Goal: Task Accomplishment & Management: Complete application form

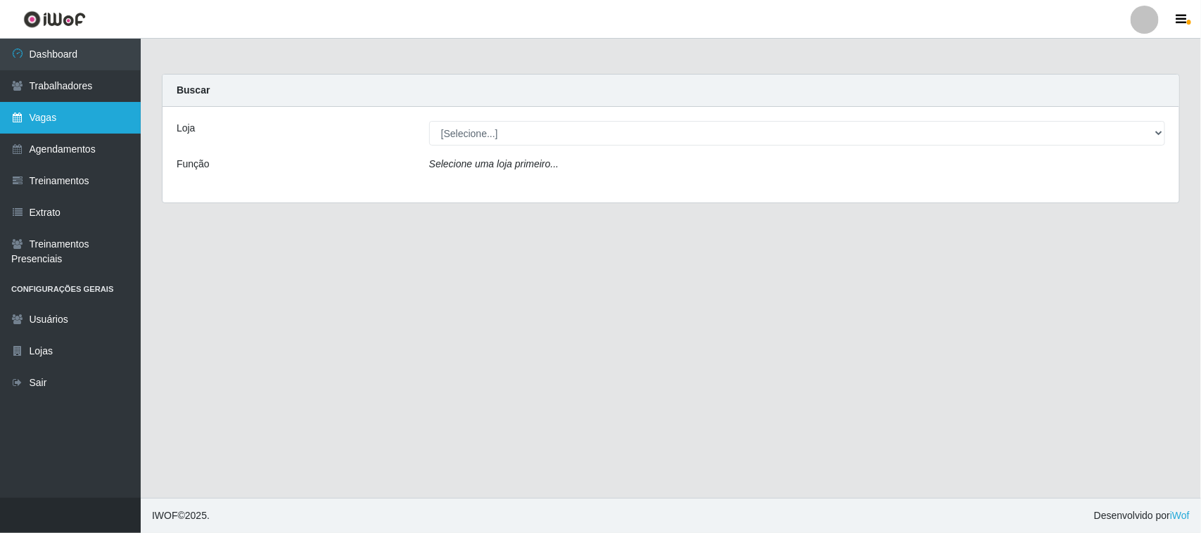
click at [58, 116] on link "Vagas" at bounding box center [70, 118] width 141 height 32
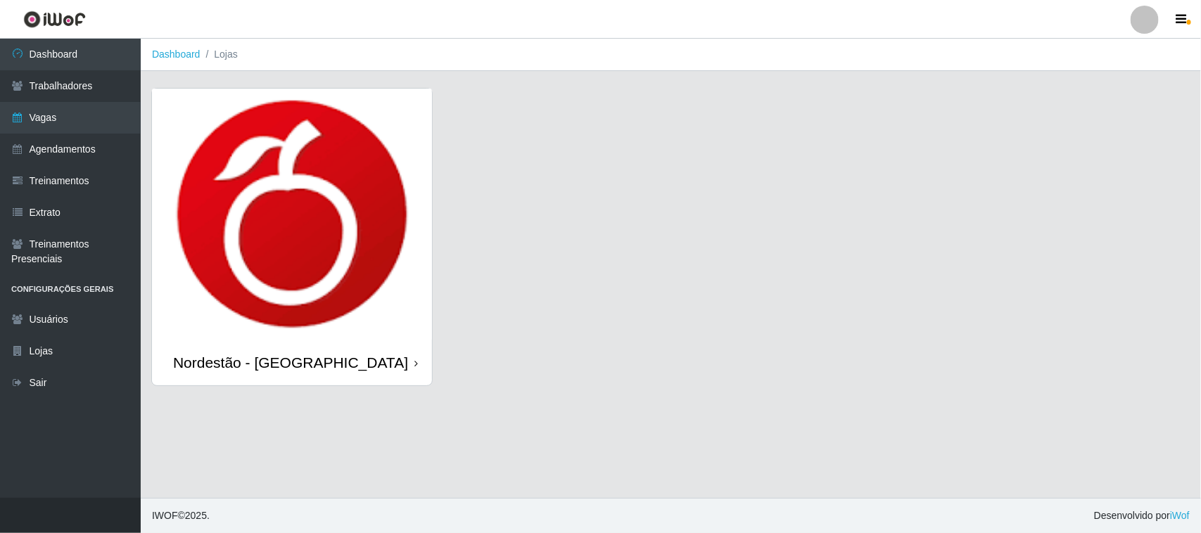
click at [328, 360] on div "Nordestão - [GEOGRAPHIC_DATA]" at bounding box center [290, 363] width 235 height 18
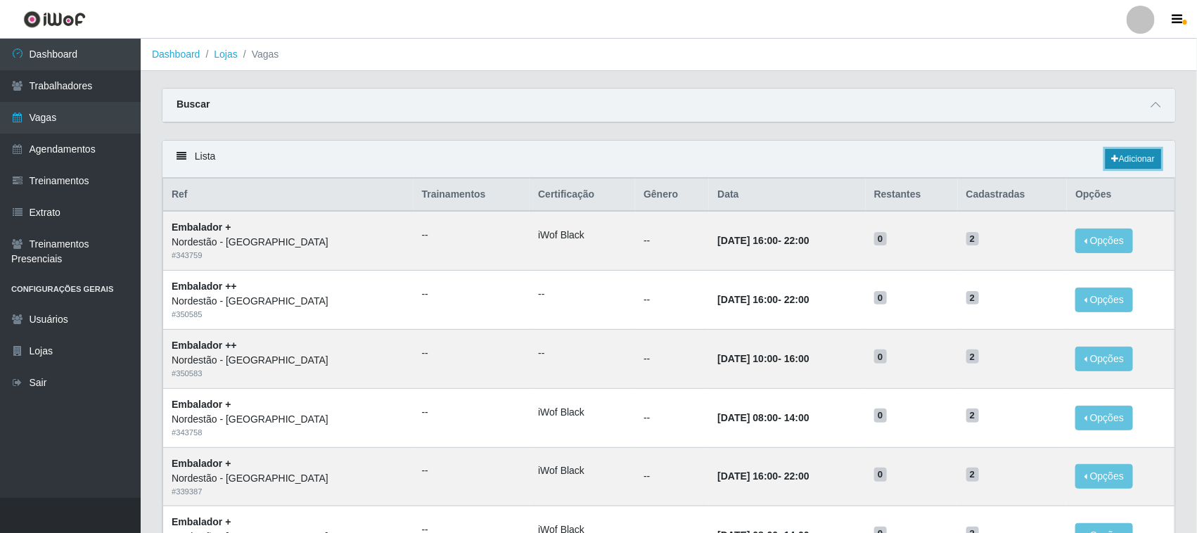
click at [1131, 162] on link "Adicionar" at bounding box center [1134, 159] width 56 height 20
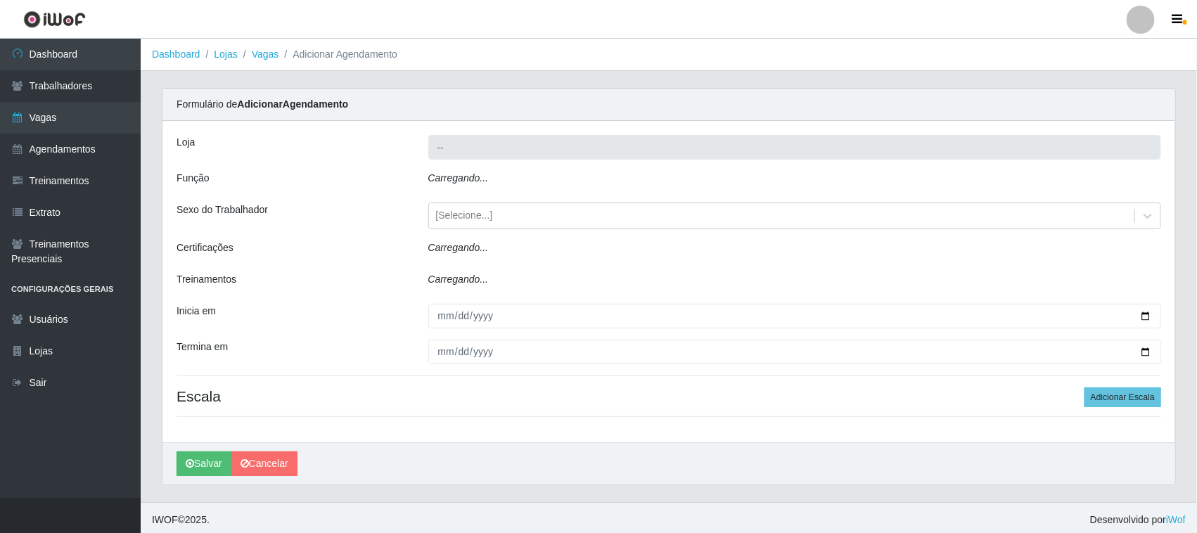
type input "Nordestão - [GEOGRAPHIC_DATA]"
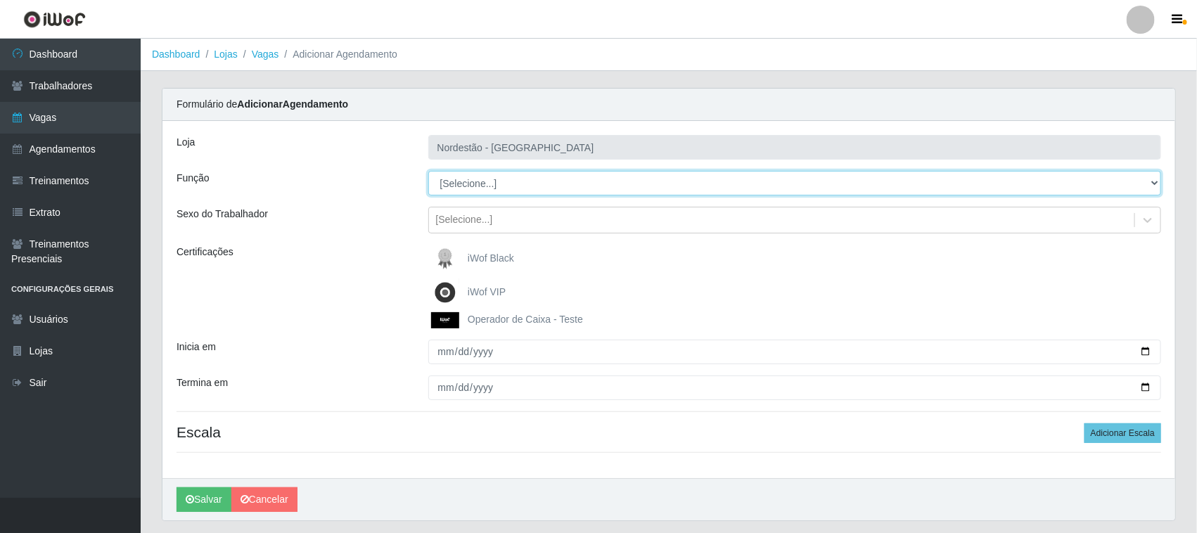
click at [561, 184] on select "[Selecione...] Balconista de Padaria Balconista de Padaria + Balconista de Pada…" at bounding box center [795, 183] width 734 height 25
select select "71"
click at [428, 171] on select "[Selecione...] Balconista de Padaria Balconista de Padaria + Balconista de Pada…" at bounding box center [795, 183] width 734 height 25
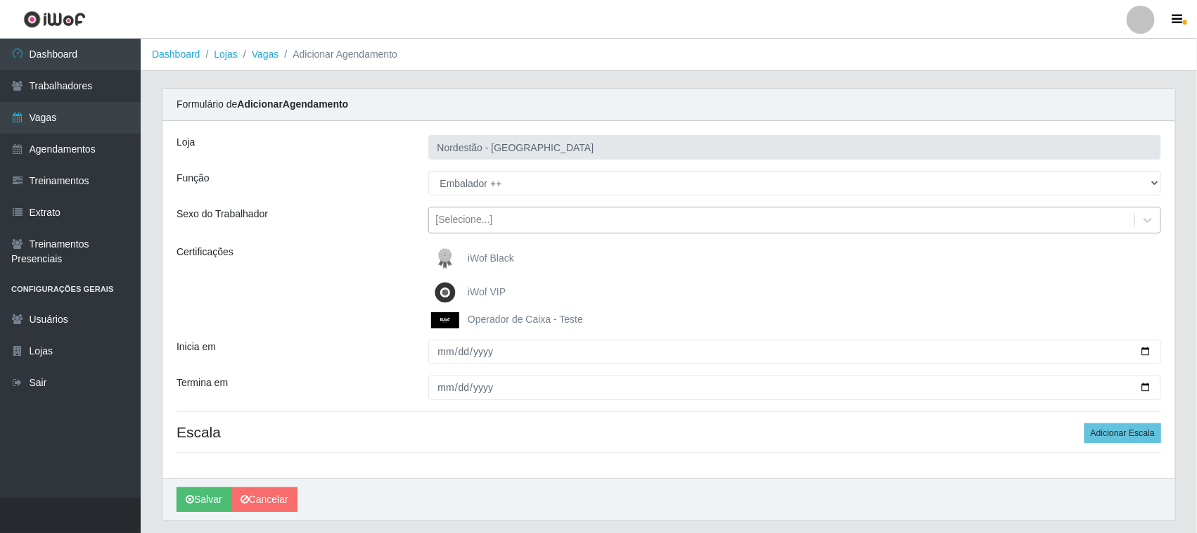
click at [489, 211] on div "[Selecione...]" at bounding box center [782, 220] width 706 height 23
drag, startPoint x: 370, startPoint y: 226, endPoint x: 396, endPoint y: 233, distance: 27.0
click at [371, 226] on div "Sexo do Trabalhador" at bounding box center [292, 220] width 252 height 27
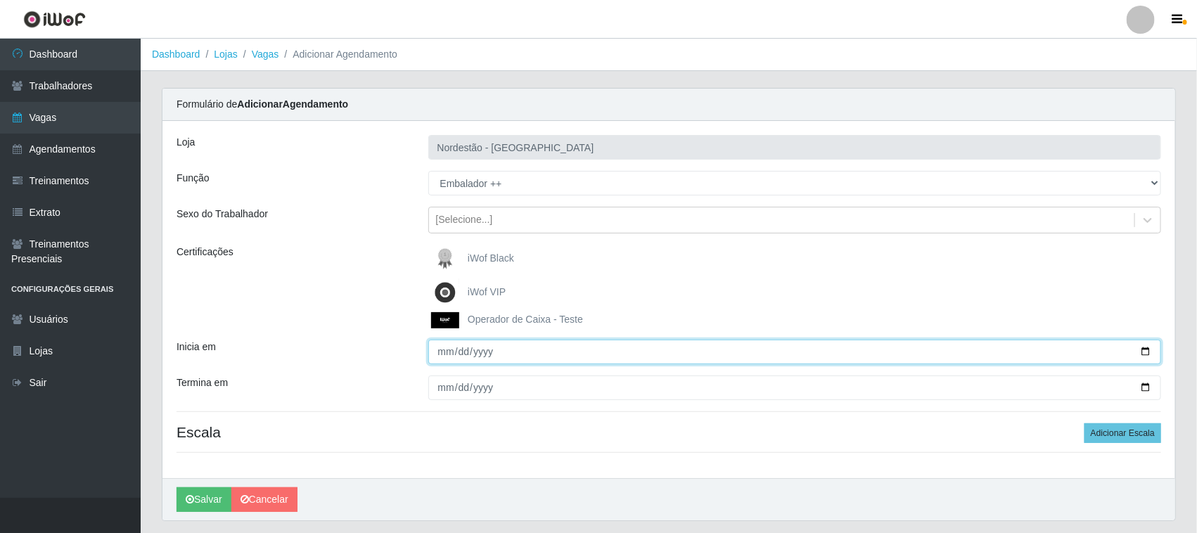
click at [466, 354] on input "Inicia em" at bounding box center [795, 352] width 734 height 25
click at [1145, 350] on input "Inicia em" at bounding box center [795, 352] width 734 height 25
type input "[DATE]"
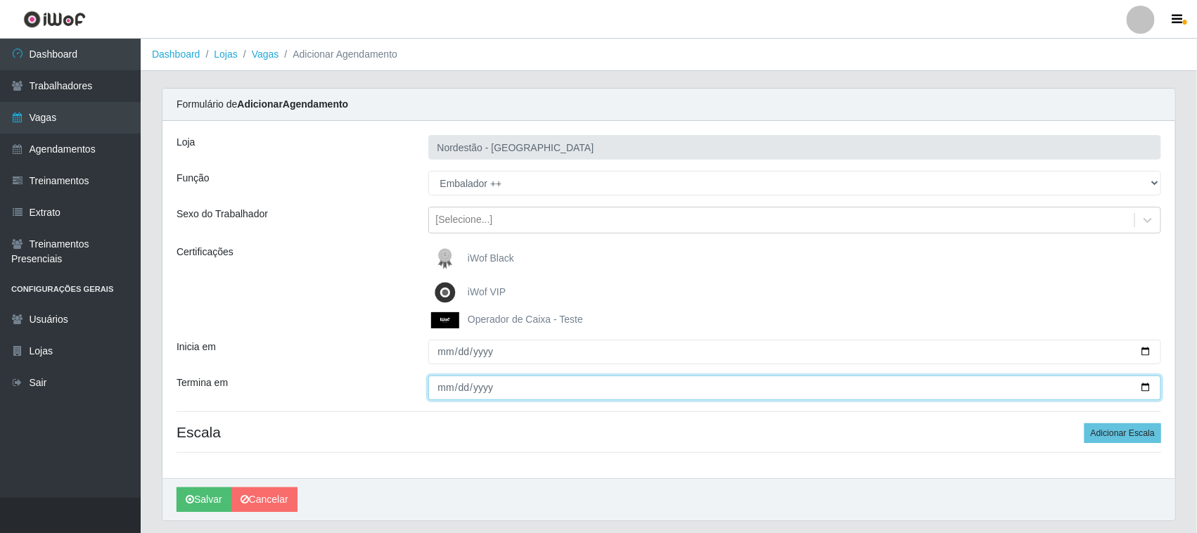
click at [1145, 385] on input "Termina em" at bounding box center [795, 388] width 734 height 25
type input "[DATE]"
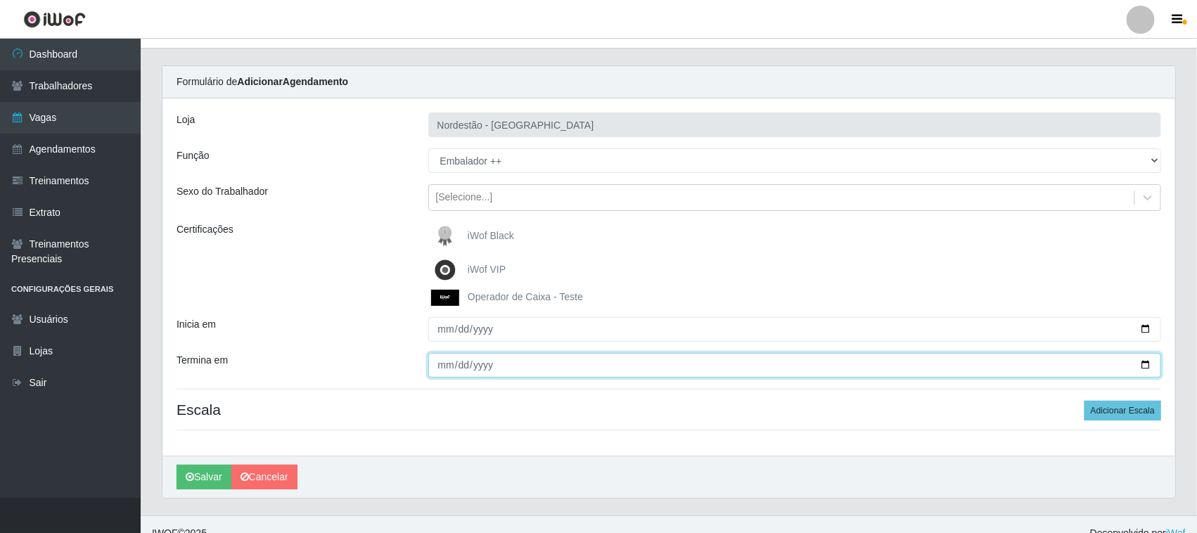
scroll to position [41, 0]
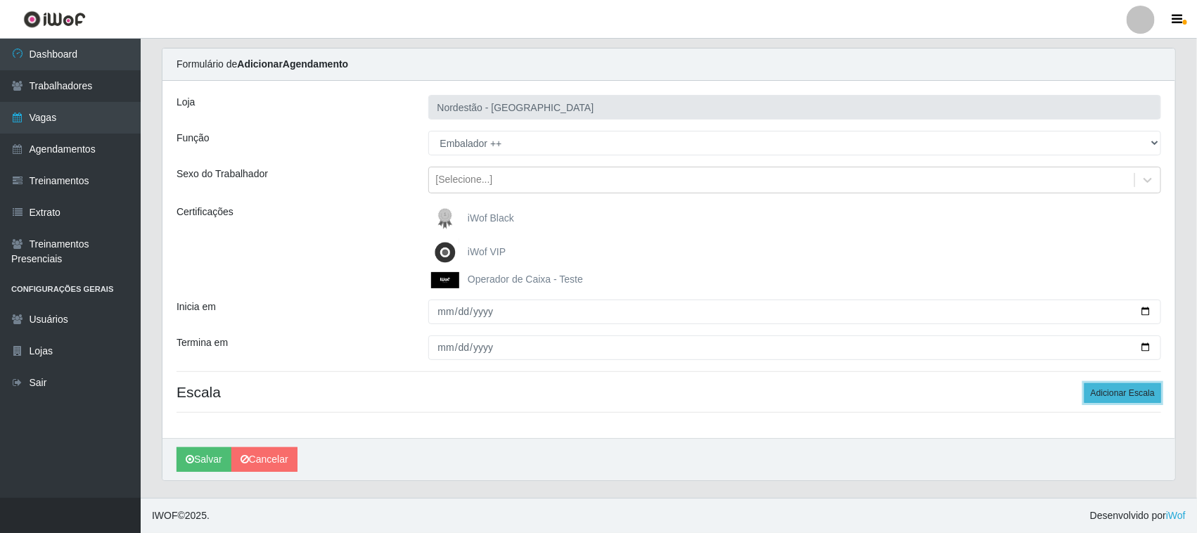
click at [1127, 395] on button "Adicionar Escala" at bounding box center [1122, 393] width 77 height 20
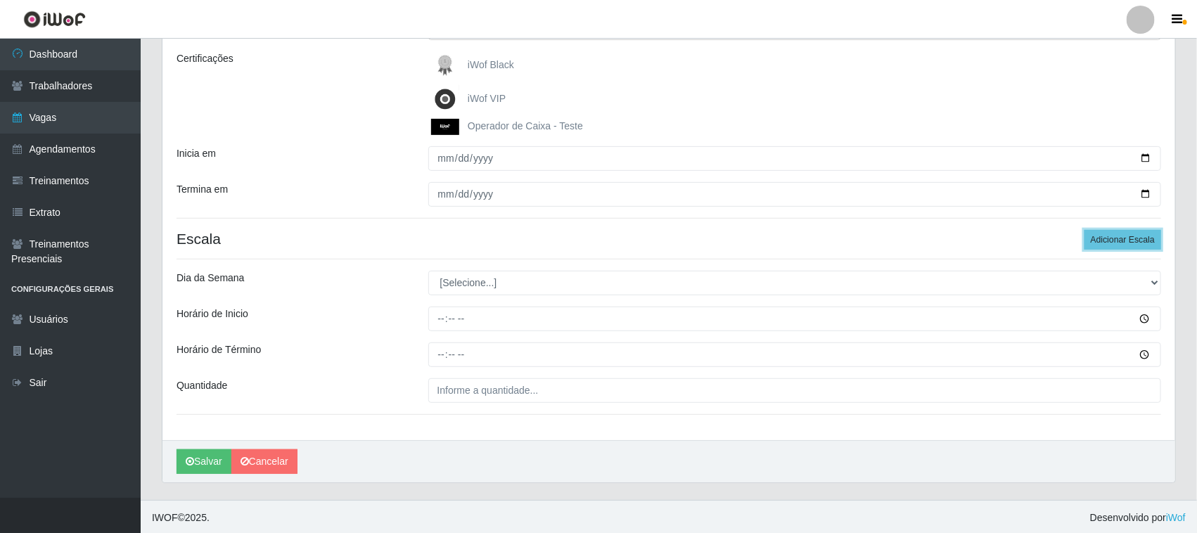
scroll to position [197, 0]
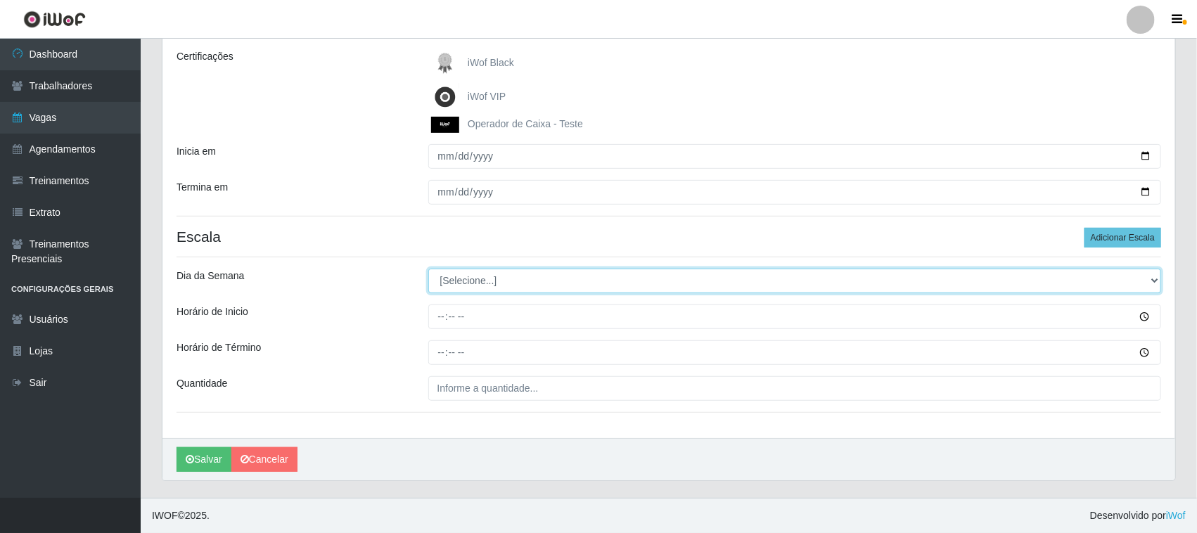
drag, startPoint x: 1151, startPoint y: 279, endPoint x: 1129, endPoint y: 283, distance: 22.9
click at [1151, 280] on select "[Selecione...] Segunda Terça Quarta Quinta Sexta Sábado Domingo" at bounding box center [795, 281] width 734 height 25
select select "0"
click at [428, 269] on select "[Selecione...] Segunda Terça Quarta Quinta Sexta Sábado Domingo" at bounding box center [795, 281] width 734 height 25
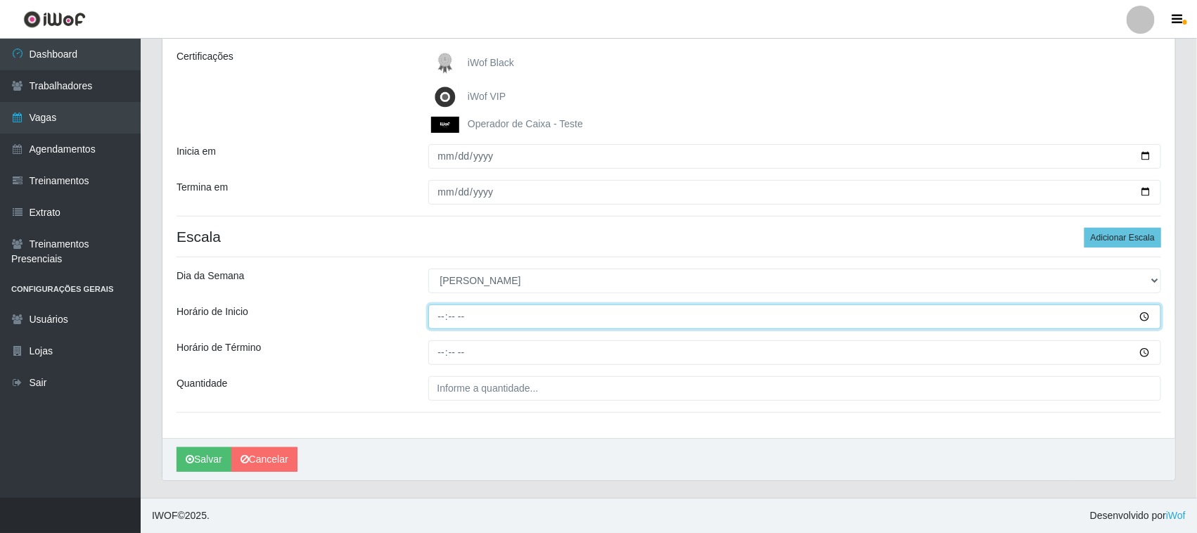
click at [1145, 315] on input "Horário de Inicio" at bounding box center [795, 317] width 734 height 25
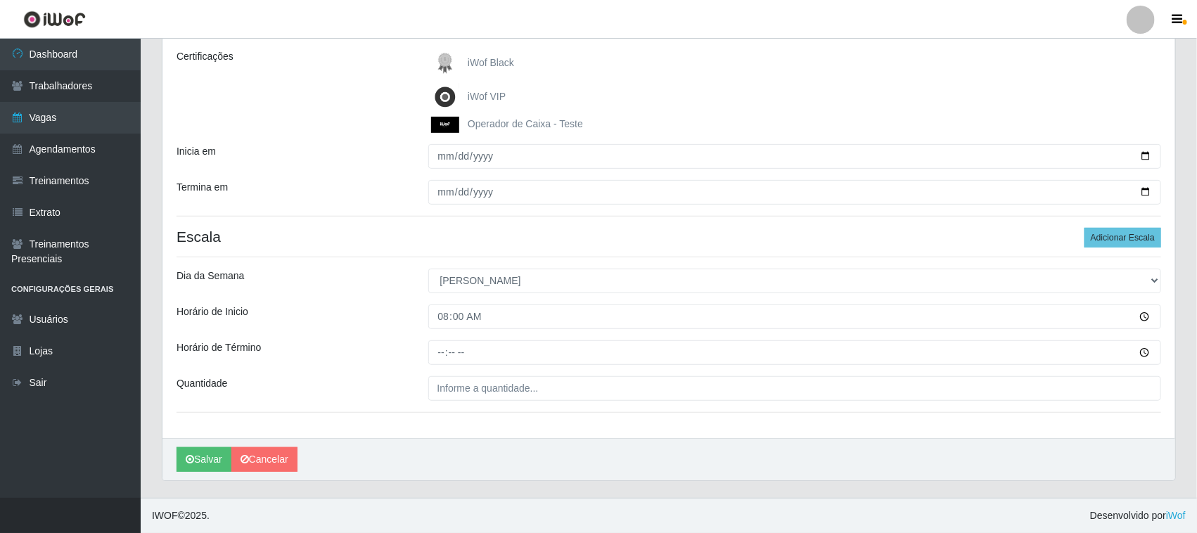
type input "08:00"
click at [549, 338] on div "Loja Nordestão - Nova Parnamirim Função [Selecione...] Balconista de Padaria Ba…" at bounding box center [668, 181] width 1013 height 513
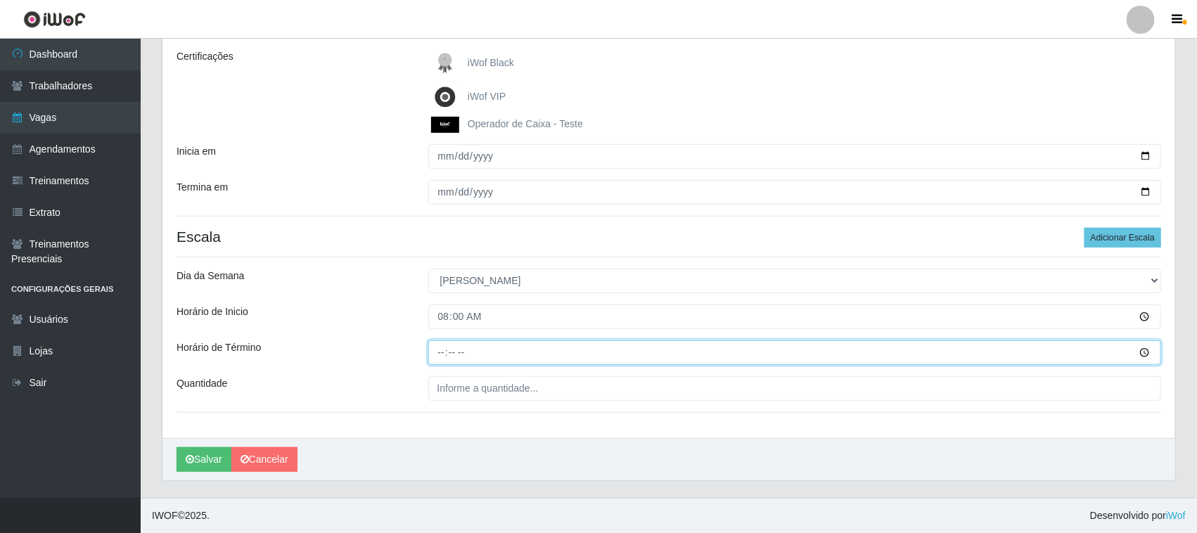
click at [1143, 354] on input "Horário de Término" at bounding box center [795, 352] width 734 height 25
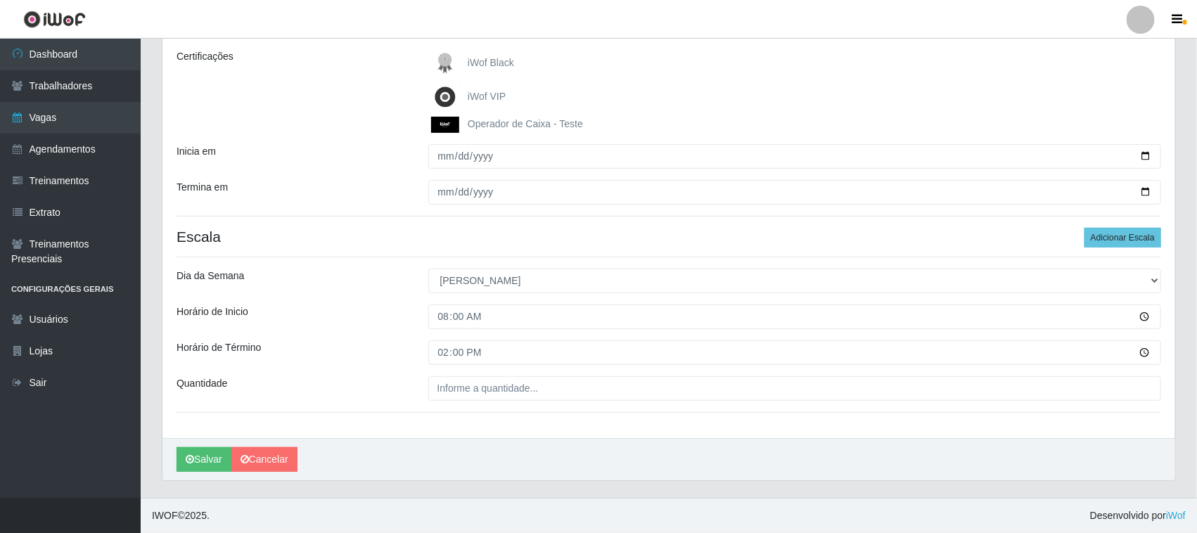
type input "14:00"
click at [629, 331] on div "Loja Nordestão - Nova Parnamirim Função [Selecione...] Balconista de Padaria Ba…" at bounding box center [668, 181] width 1013 height 513
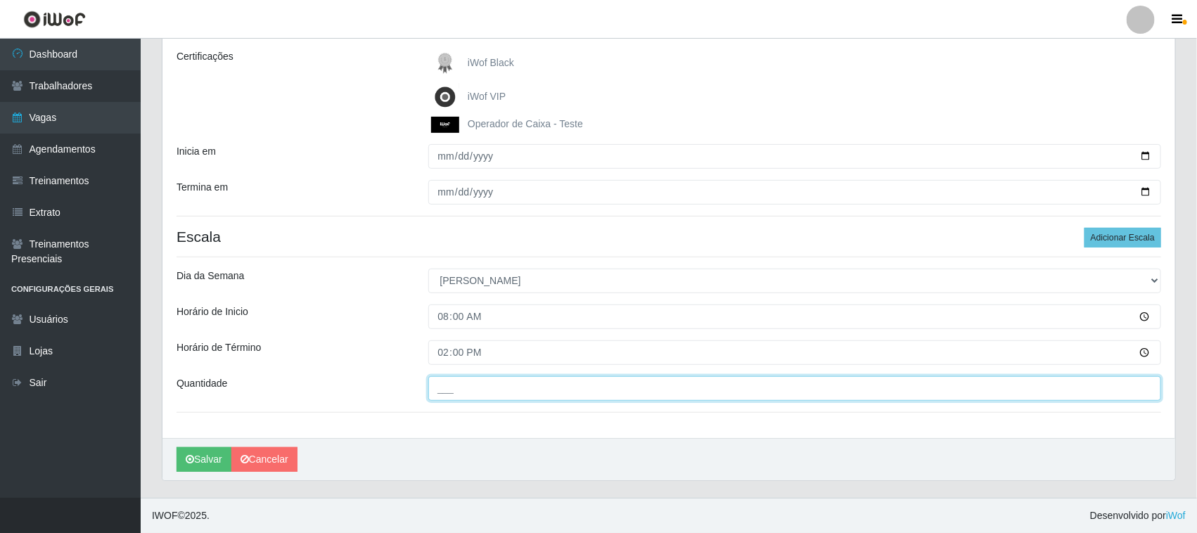
click at [505, 392] on input "___" at bounding box center [795, 388] width 734 height 25
type input "02_"
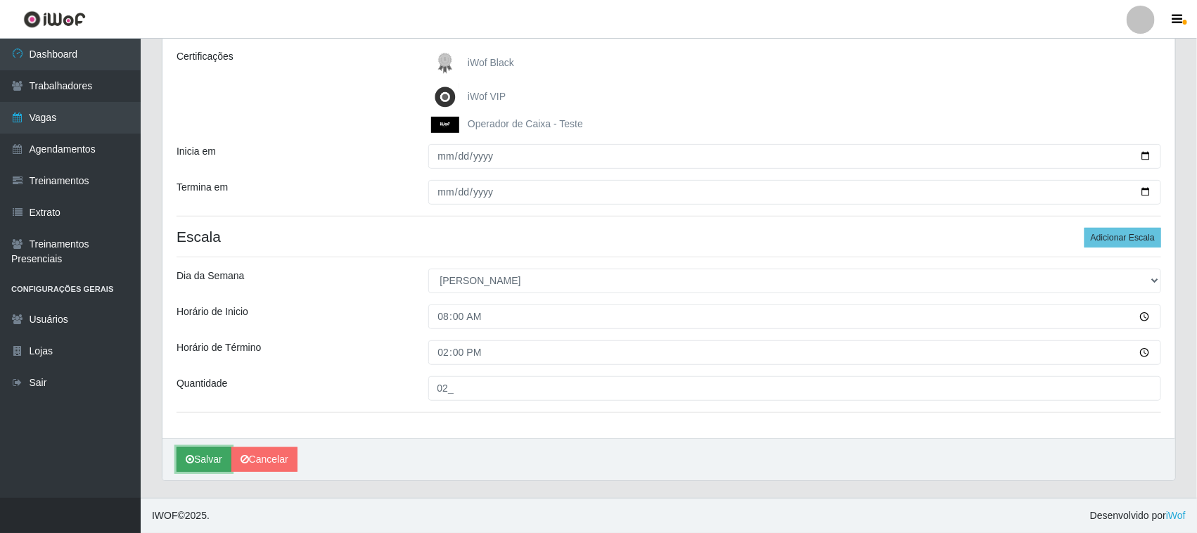
click at [200, 458] on button "Salvar" at bounding box center [204, 459] width 55 height 25
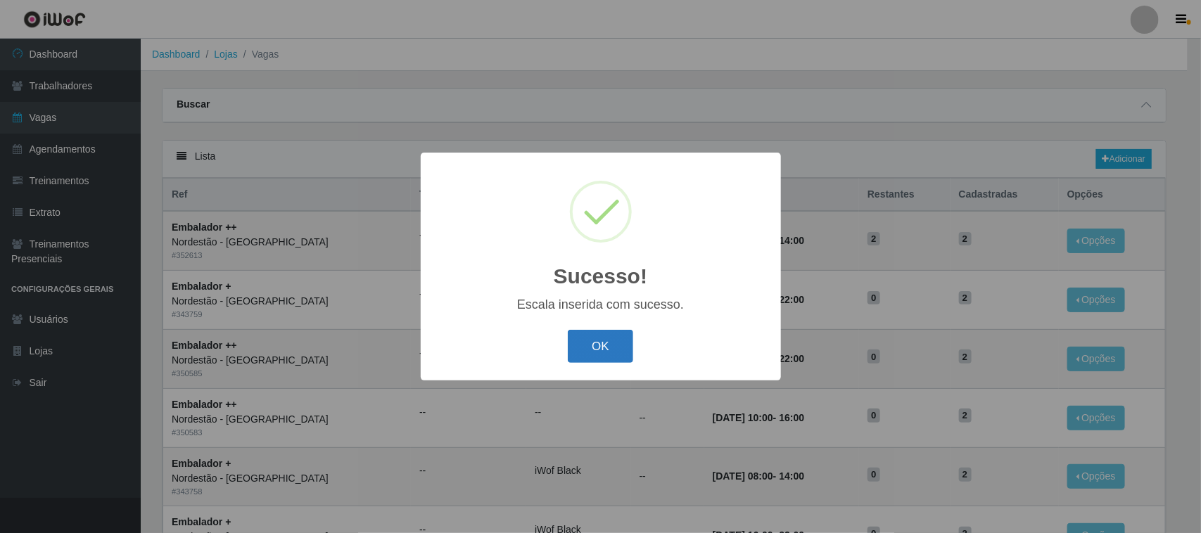
click at [603, 348] on button "OK" at bounding box center [600, 346] width 65 height 33
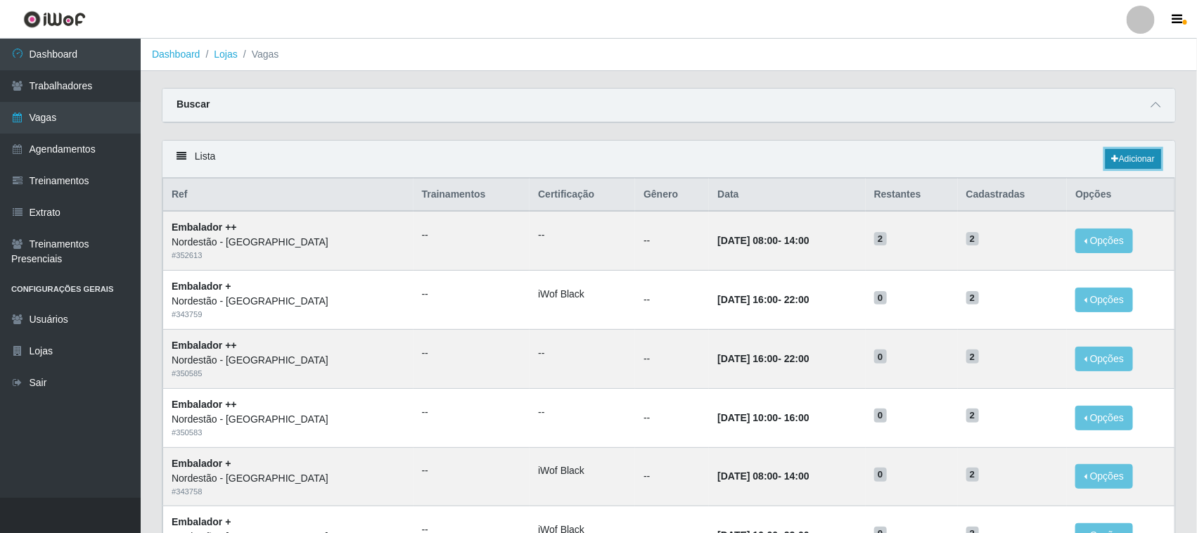
click at [1124, 152] on link "Adicionar" at bounding box center [1134, 159] width 56 height 20
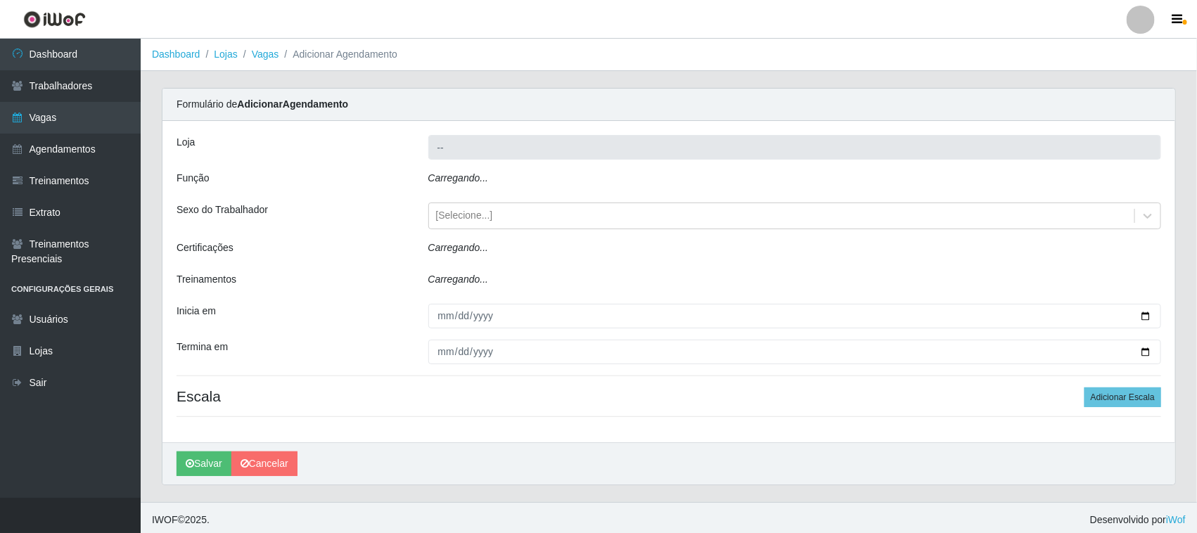
type input "Nordestão - [GEOGRAPHIC_DATA]"
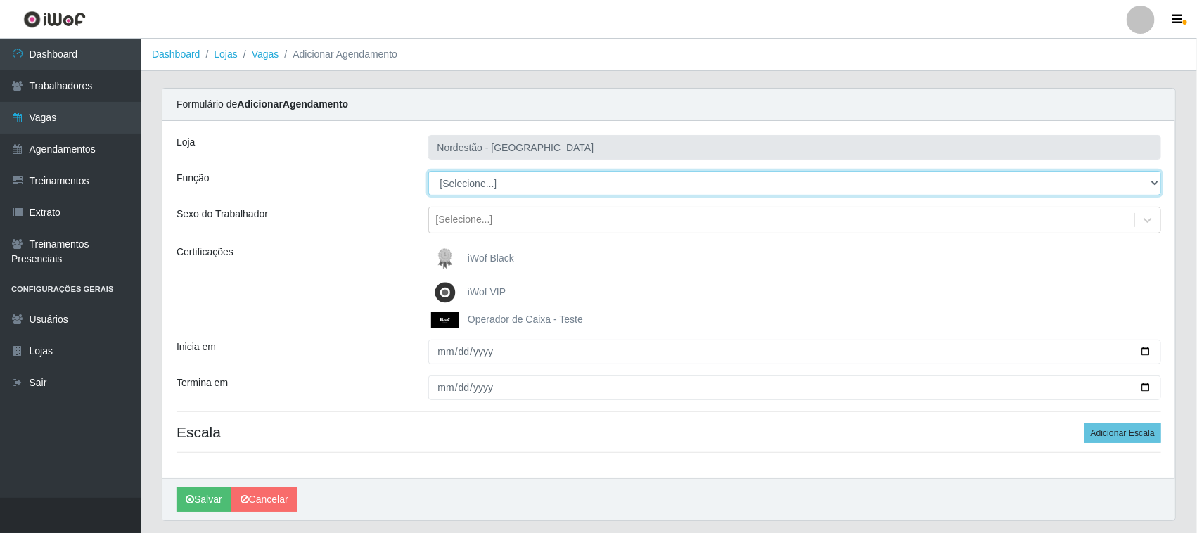
click at [520, 184] on select "[Selecione...] Balconista de Padaria Balconista de Padaria + Balconista de Pada…" at bounding box center [795, 183] width 734 height 25
select select "71"
click at [428, 171] on select "[Selecione...] Balconista de Padaria Balconista de Padaria + Balconista de Pada…" at bounding box center [795, 183] width 734 height 25
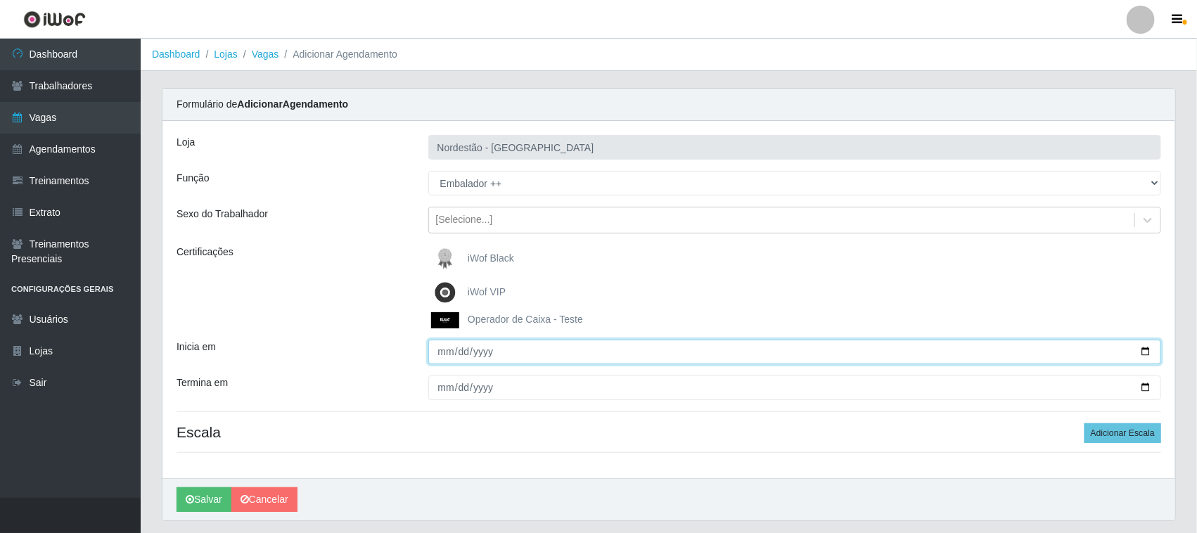
click at [1147, 350] on input "Inicia em" at bounding box center [795, 352] width 734 height 25
type input "[DATE]"
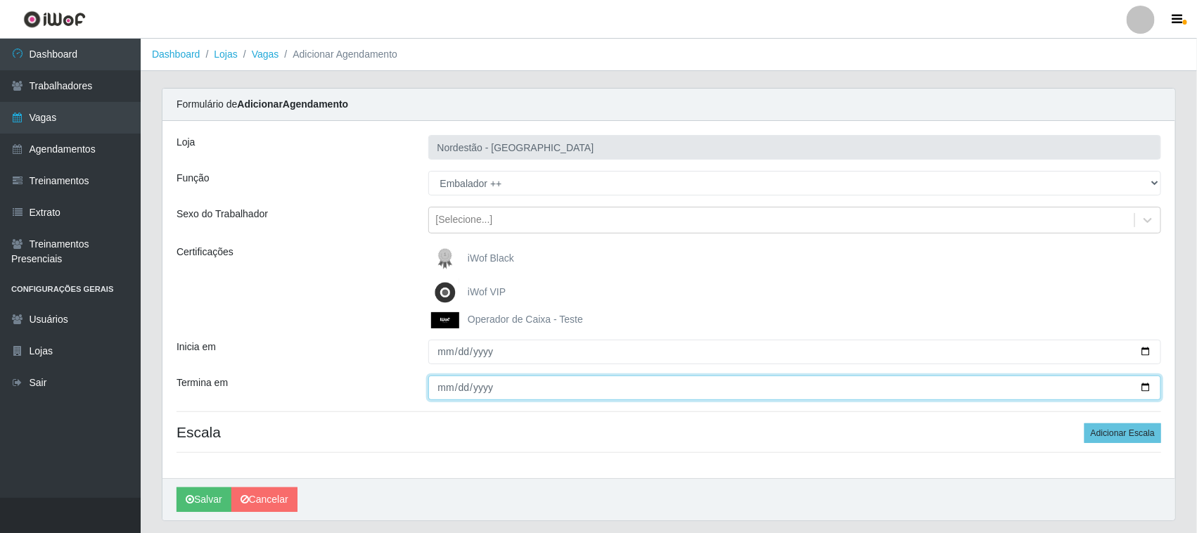
click at [1151, 385] on input "Termina em" at bounding box center [795, 388] width 734 height 25
type input "[DATE]"
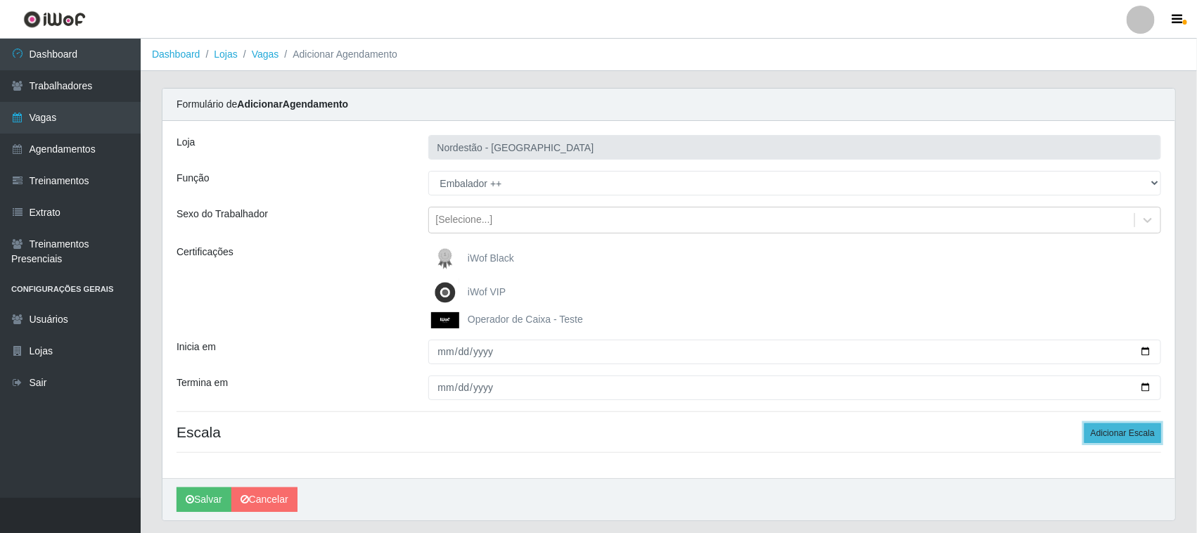
click at [1113, 435] on button "Adicionar Escala" at bounding box center [1122, 433] width 77 height 20
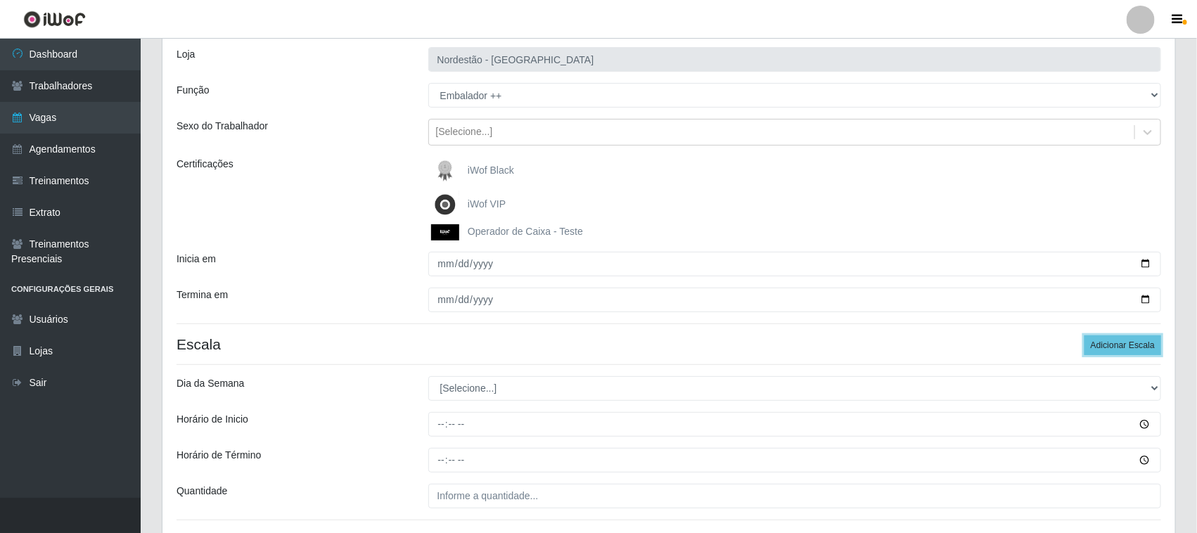
scroll to position [176, 0]
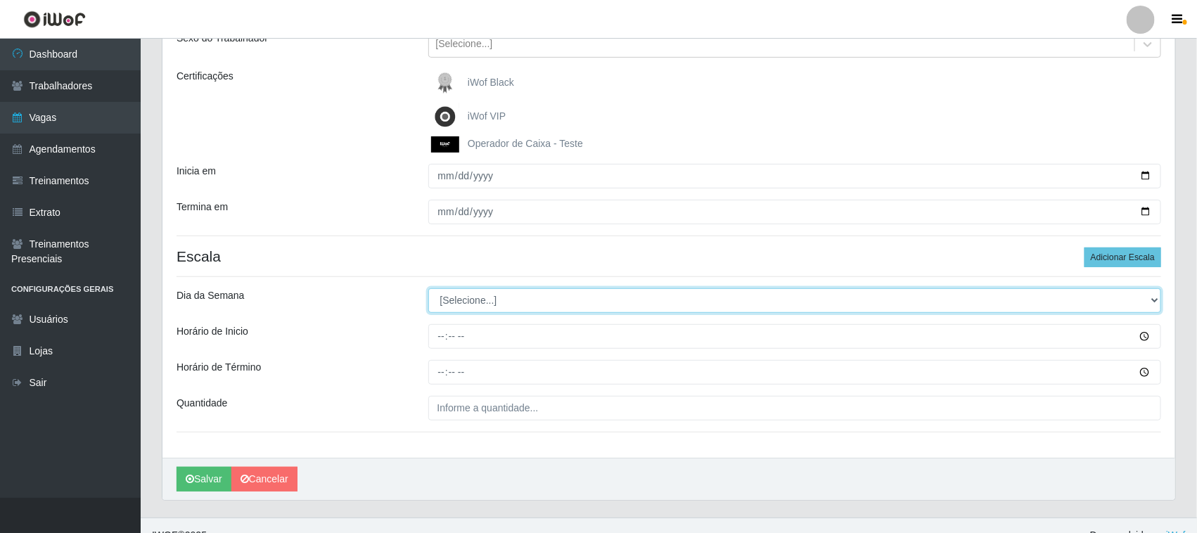
click at [1132, 297] on select "[Selecione...] Segunda Terça Quarta Quinta Sexta Sábado Domingo" at bounding box center [795, 300] width 734 height 25
select select "0"
click at [428, 289] on select "[Selecione...] Segunda Terça Quarta Quinta Sexta Sábado Domingo" at bounding box center [795, 300] width 734 height 25
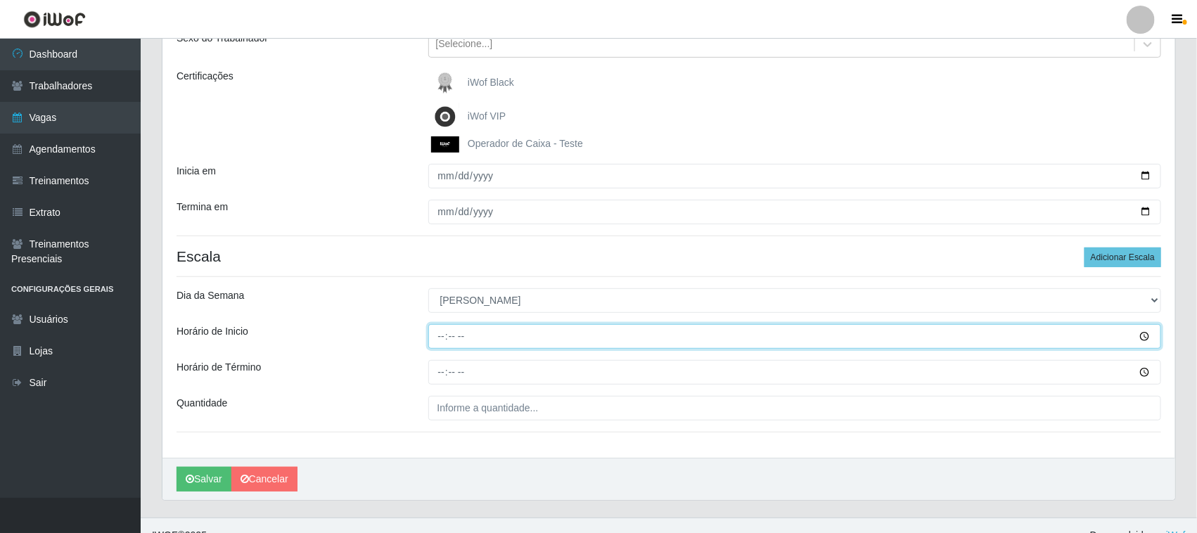
click at [1147, 339] on input "Horário de Inicio" at bounding box center [795, 336] width 734 height 25
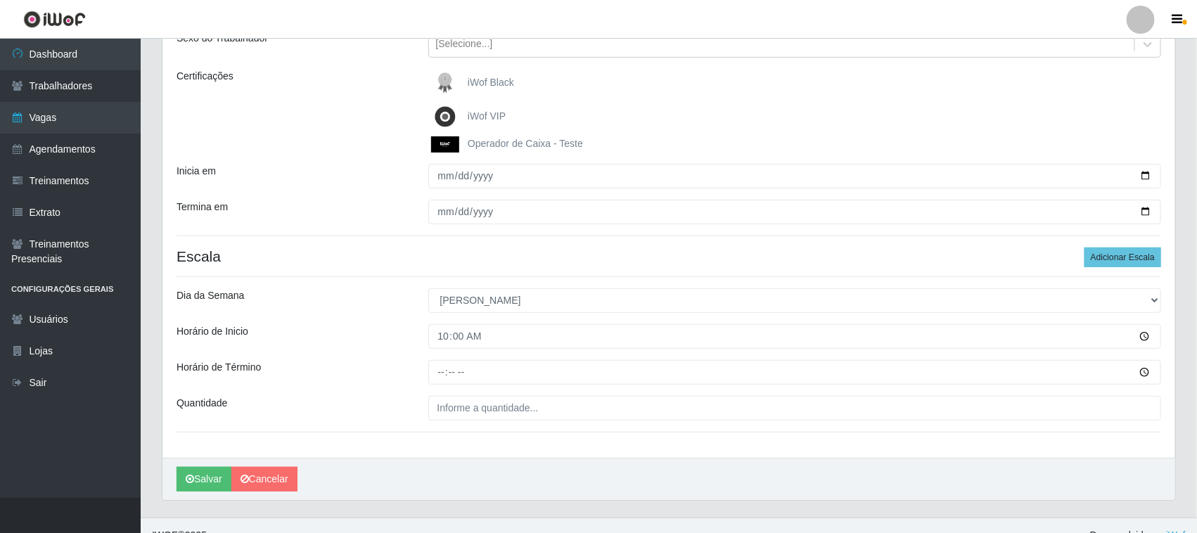
type input "10:00"
click at [632, 391] on div "Loja Nordestão - Nova Parnamirim Função [Selecione...] Balconista de Padaria Ba…" at bounding box center [668, 201] width 1013 height 513
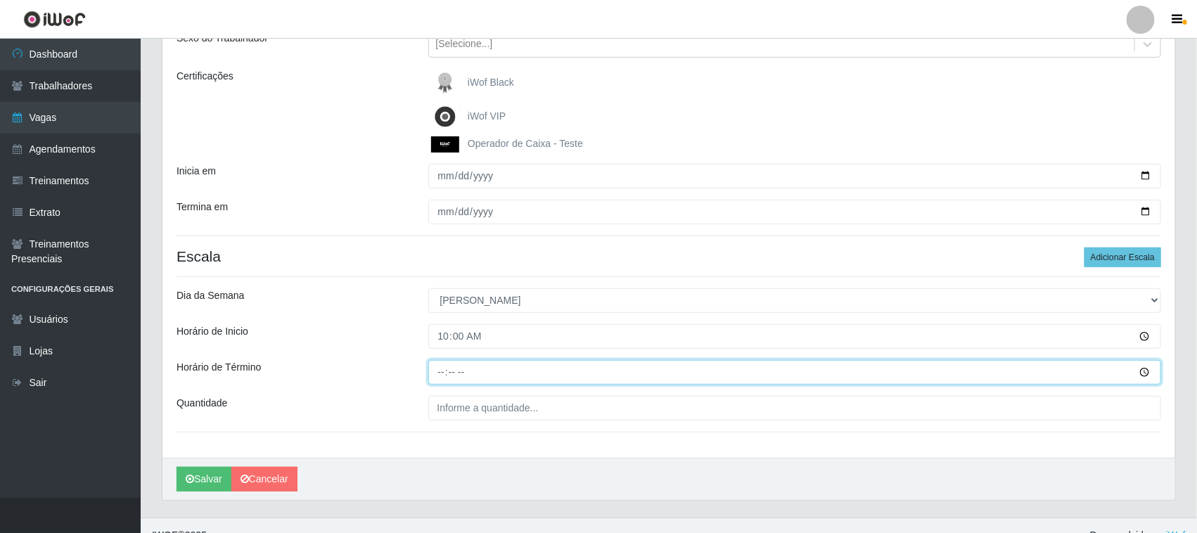
click at [454, 367] on input "Horário de Término" at bounding box center [795, 372] width 734 height 25
click at [1140, 371] on input "Horário de Término" at bounding box center [795, 372] width 734 height 25
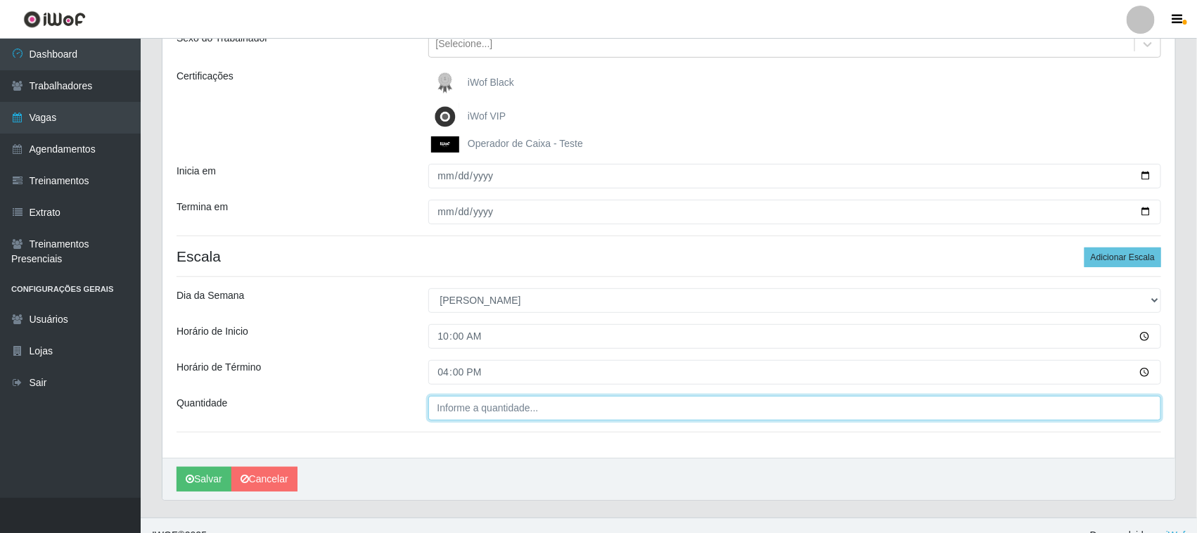
type input "16:00"
click at [845, 416] on input "___" at bounding box center [795, 408] width 734 height 25
type input "02_"
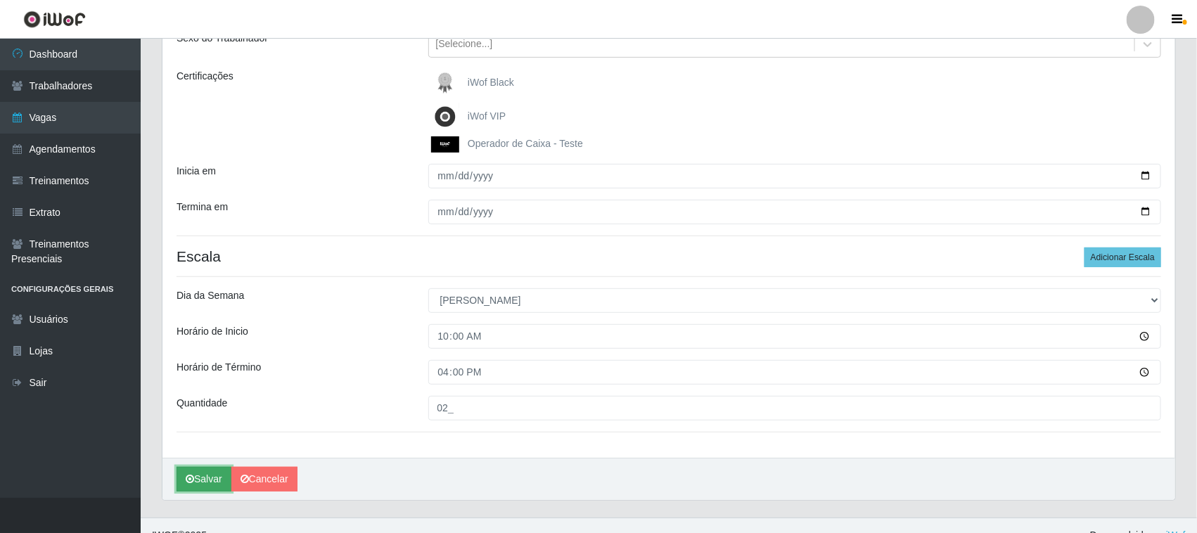
click at [198, 480] on button "Salvar" at bounding box center [204, 479] width 55 height 25
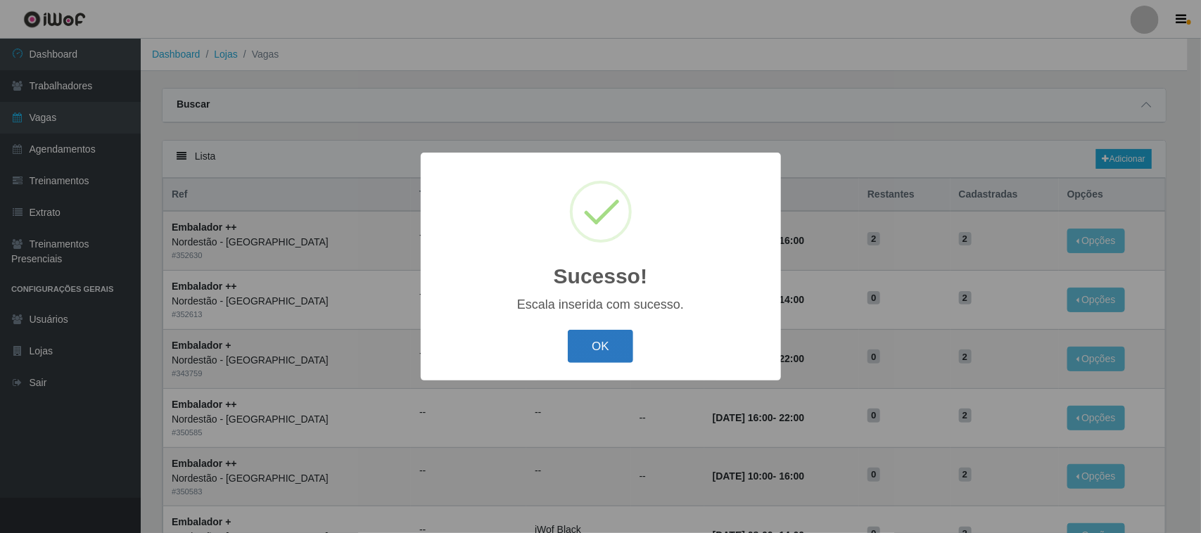
click at [598, 345] on button "OK" at bounding box center [600, 346] width 65 height 33
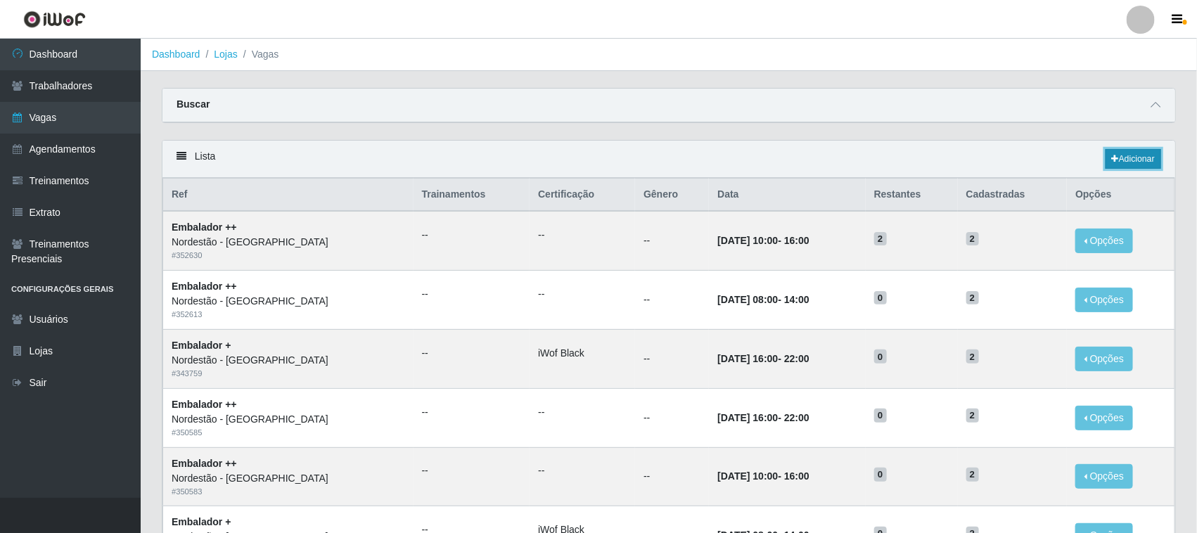
click at [1133, 158] on link "Adicionar" at bounding box center [1134, 159] width 56 height 20
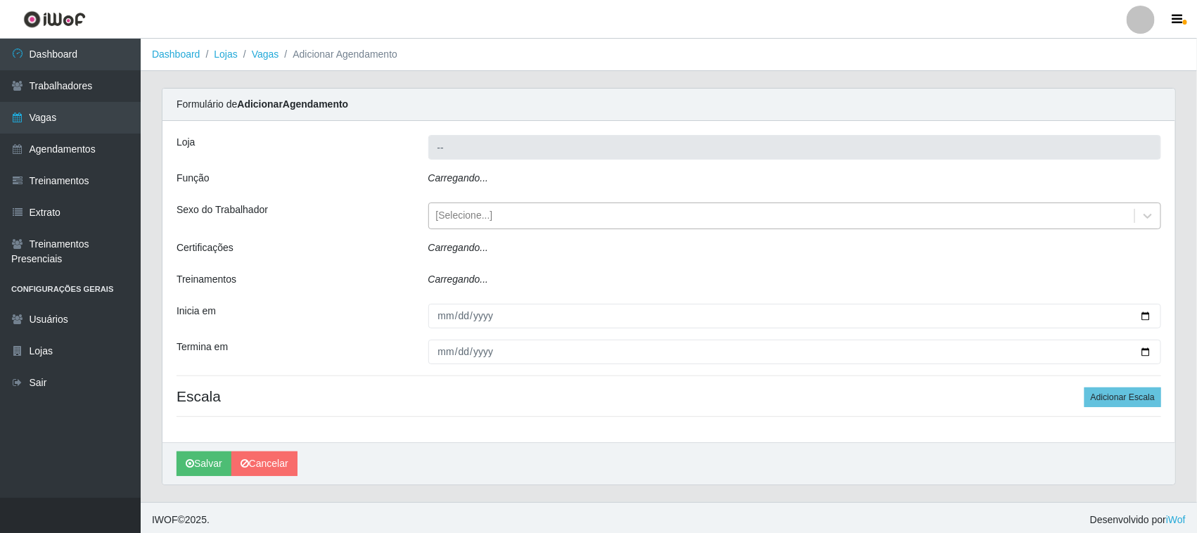
type input "Nordestão - [GEOGRAPHIC_DATA]"
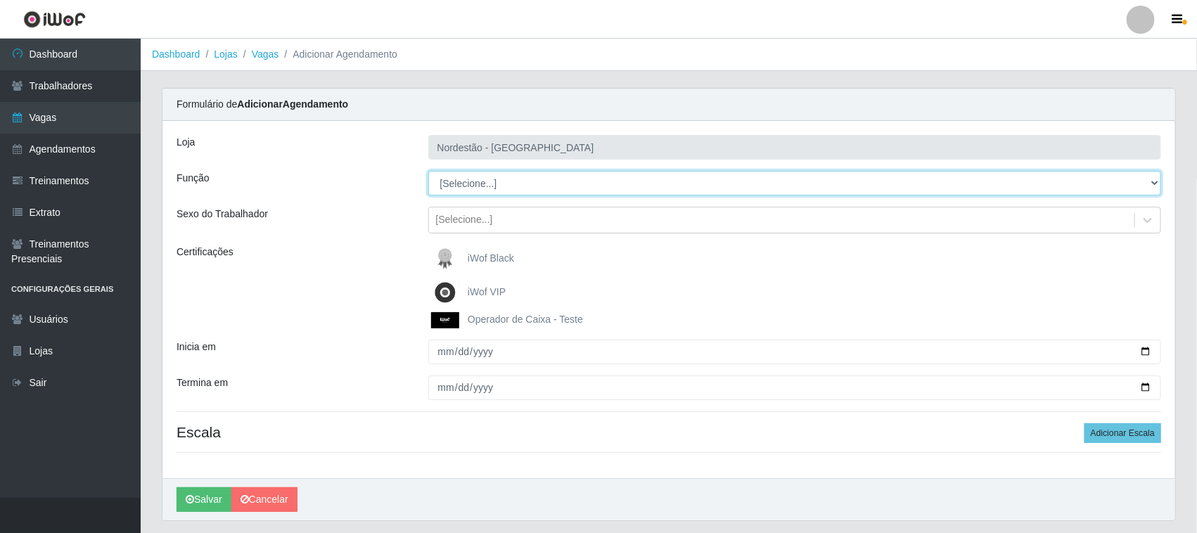
click at [553, 186] on select "[Selecione...] Balconista de Padaria Balconista de Padaria + Balconista de Pada…" at bounding box center [795, 183] width 734 height 25
select select "71"
click at [428, 171] on select "[Selecione...] Balconista de Padaria Balconista de Padaria + Balconista de Pada…" at bounding box center [795, 183] width 734 height 25
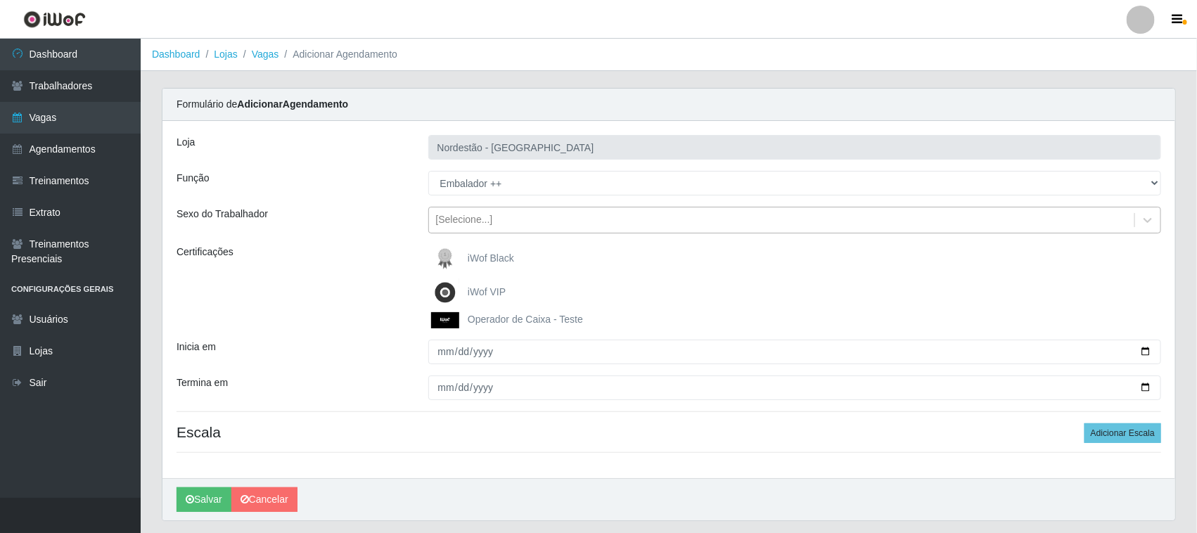
click at [486, 218] on div "[Selecione...]" at bounding box center [464, 220] width 57 height 15
click at [389, 248] on div "Certificações" at bounding box center [292, 287] width 252 height 84
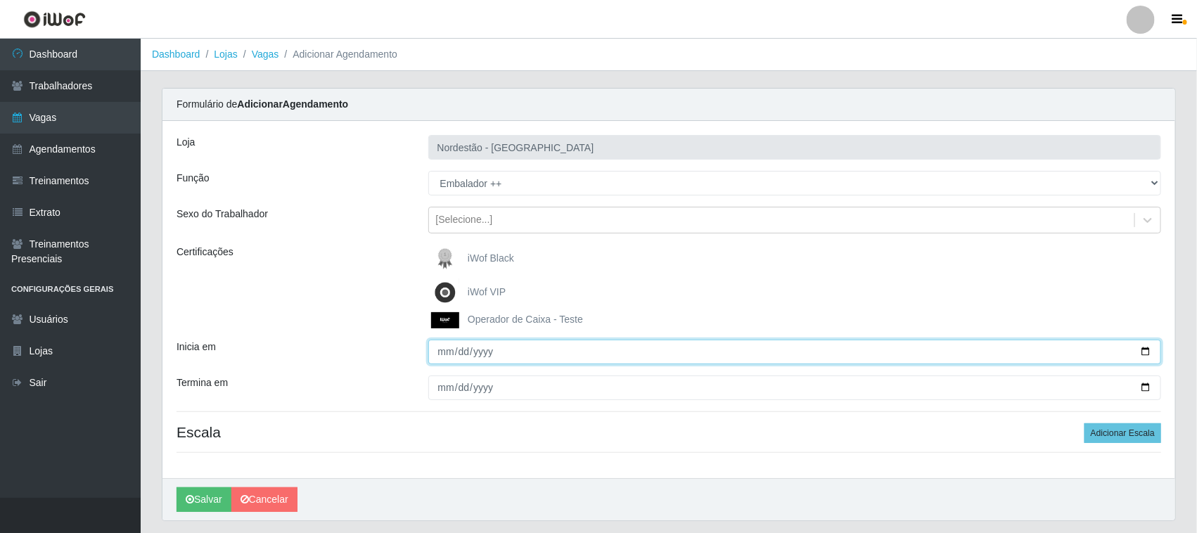
click at [1147, 352] on input "Inicia em" at bounding box center [795, 352] width 734 height 25
type input "[DATE]"
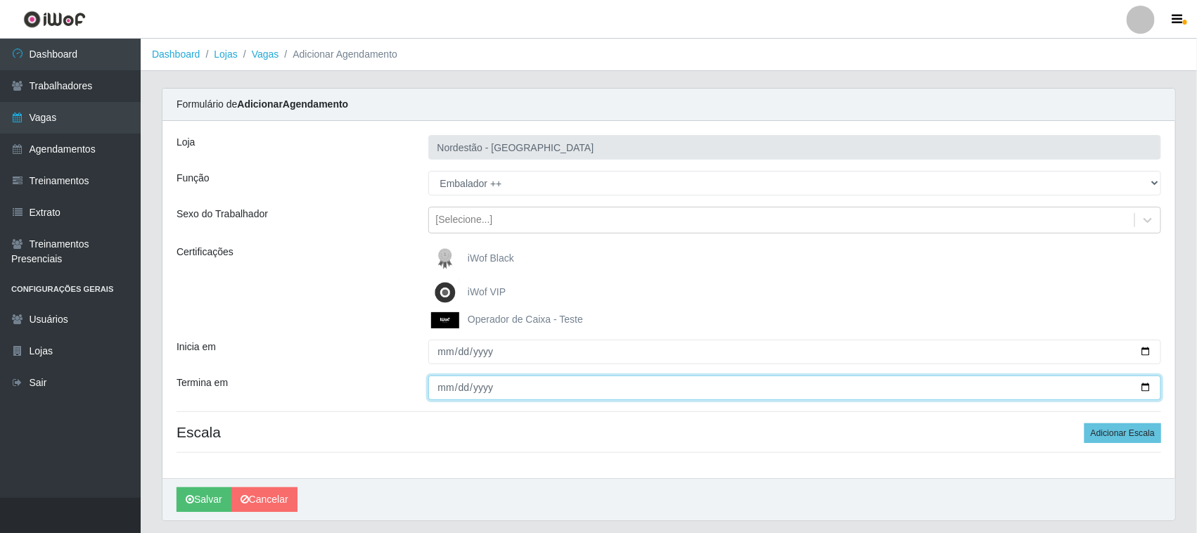
click at [1145, 385] on input "Termina em" at bounding box center [795, 388] width 734 height 25
type input "[DATE]"
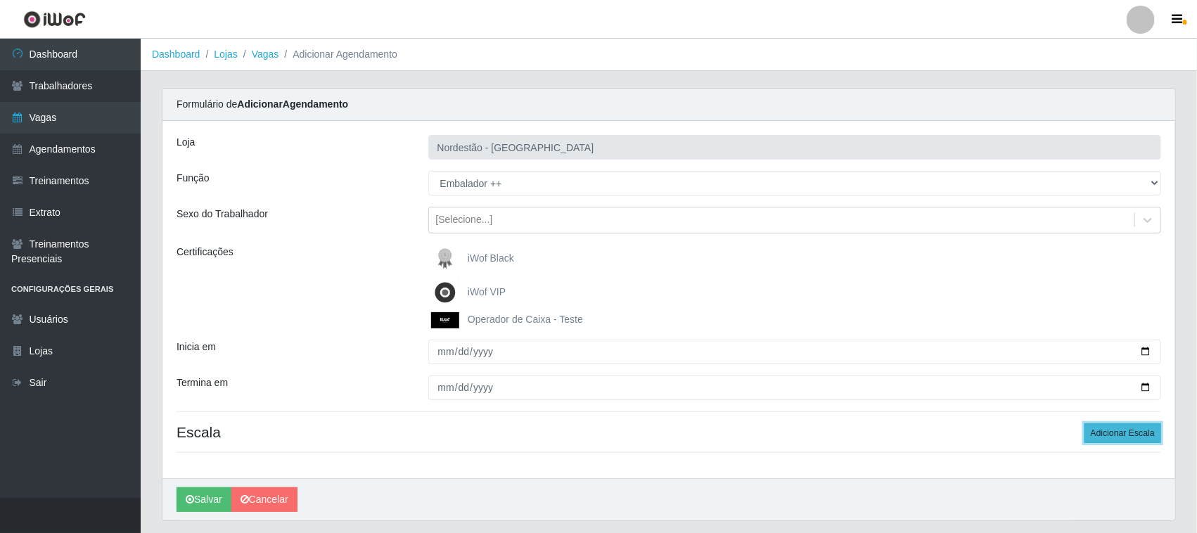
click at [1123, 437] on button "Adicionar Escala" at bounding box center [1122, 433] width 77 height 20
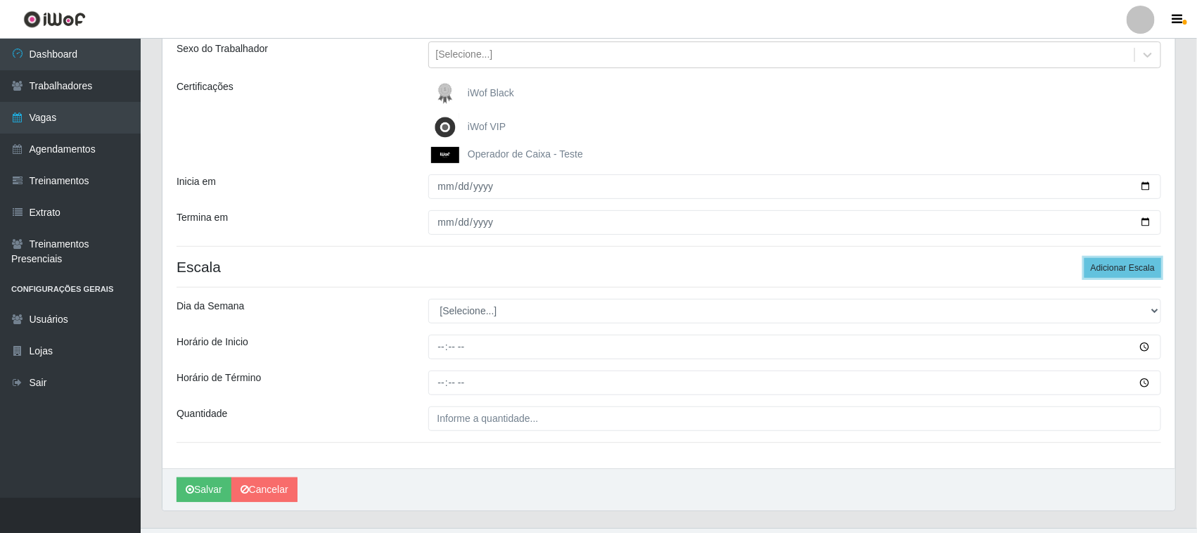
scroll to position [176, 0]
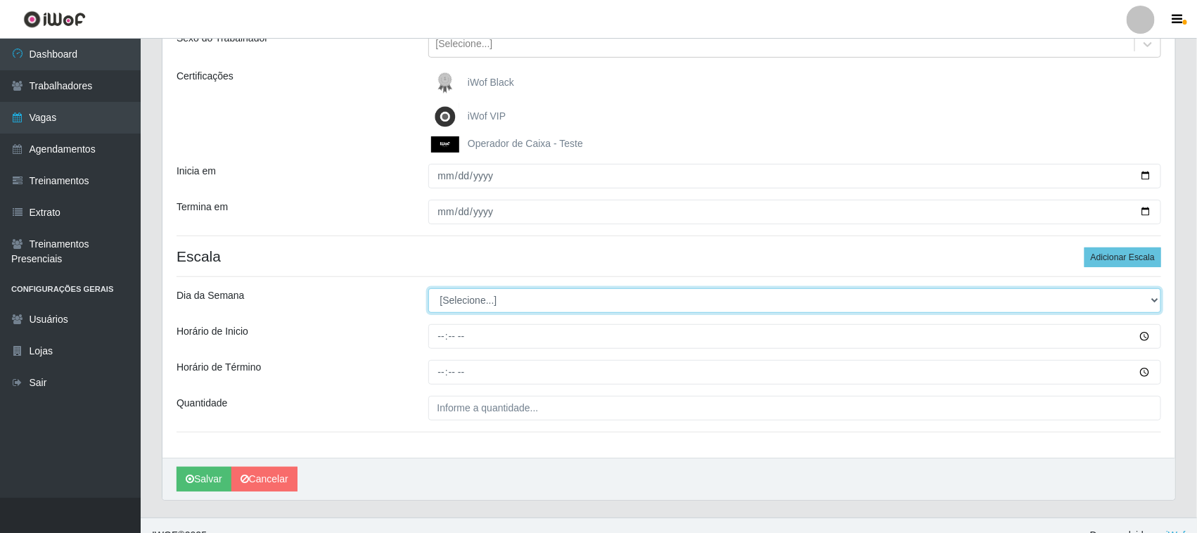
click at [919, 308] on select "[Selecione...] Segunda Terça Quarta Quinta Sexta Sábado Domingo" at bounding box center [795, 300] width 734 height 25
select select "0"
click at [428, 289] on select "[Selecione...] Segunda Terça Quarta Quinta Sexta Sábado Domingo" at bounding box center [795, 300] width 734 height 25
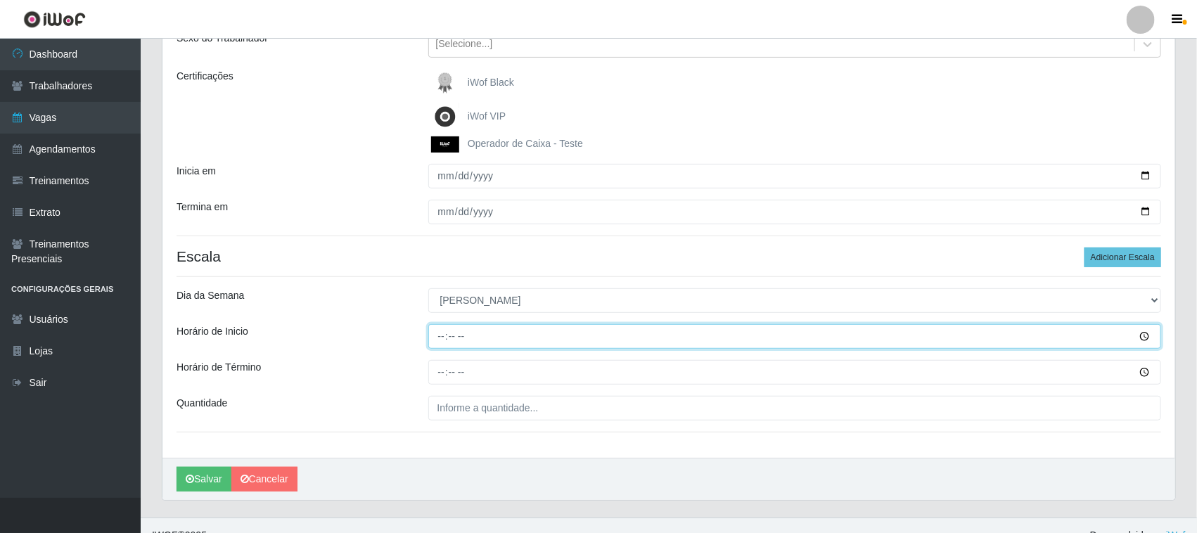
click at [1144, 334] on input "Horário de Inicio" at bounding box center [795, 336] width 734 height 25
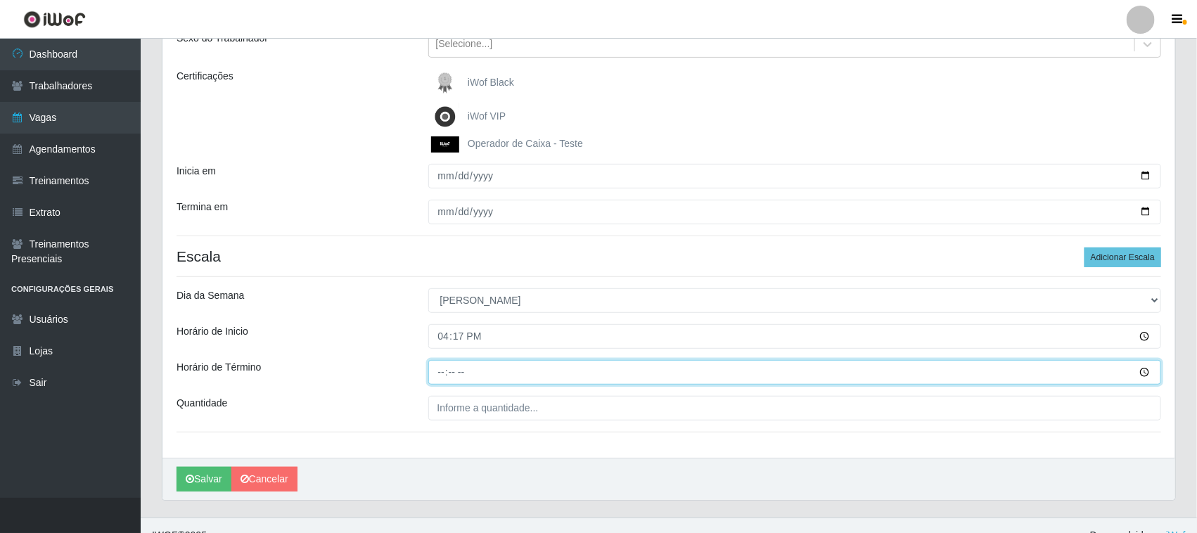
click at [644, 367] on input "Horário de Término" at bounding box center [795, 372] width 734 height 25
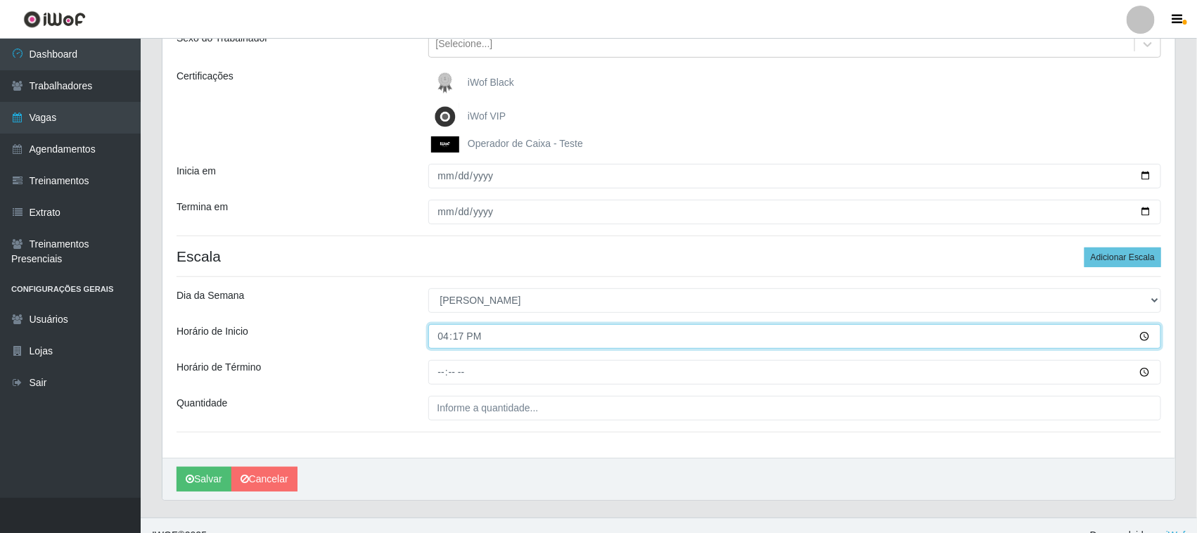
click at [516, 329] on input "16:17" at bounding box center [795, 336] width 734 height 25
click at [468, 339] on input "16:17" at bounding box center [795, 336] width 734 height 25
click at [1136, 338] on input "16:17" at bounding box center [795, 336] width 734 height 25
click at [1144, 338] on input "16:17" at bounding box center [795, 336] width 734 height 25
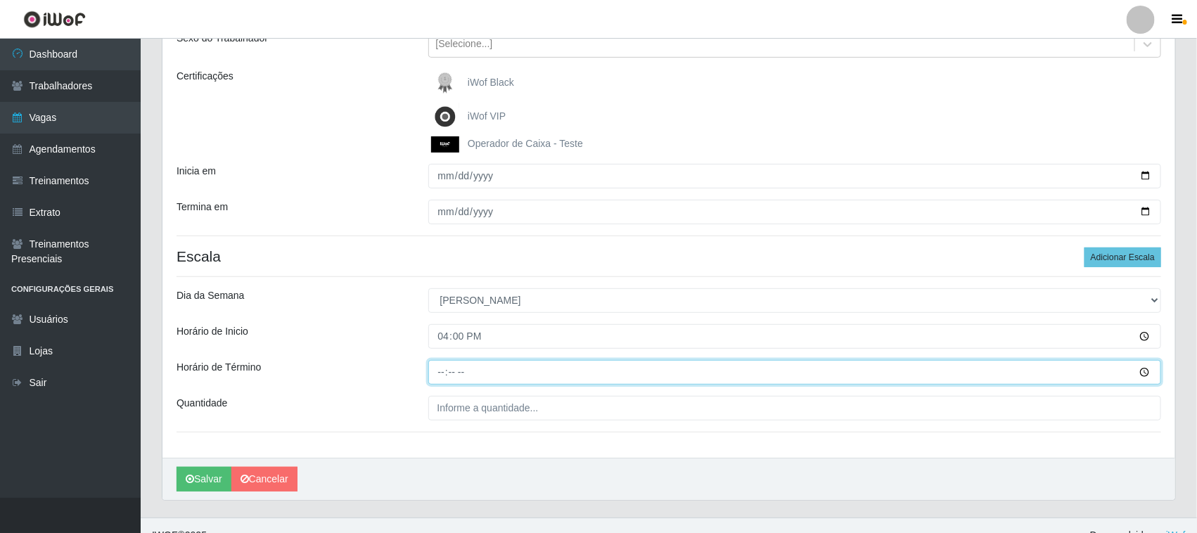
type input "16:00"
click at [684, 362] on input "Horário de Término" at bounding box center [795, 372] width 734 height 25
click at [1145, 373] on input "Horário de Término" at bounding box center [795, 372] width 734 height 25
type input "22:00"
click at [662, 373] on input "22:00" at bounding box center [795, 372] width 734 height 25
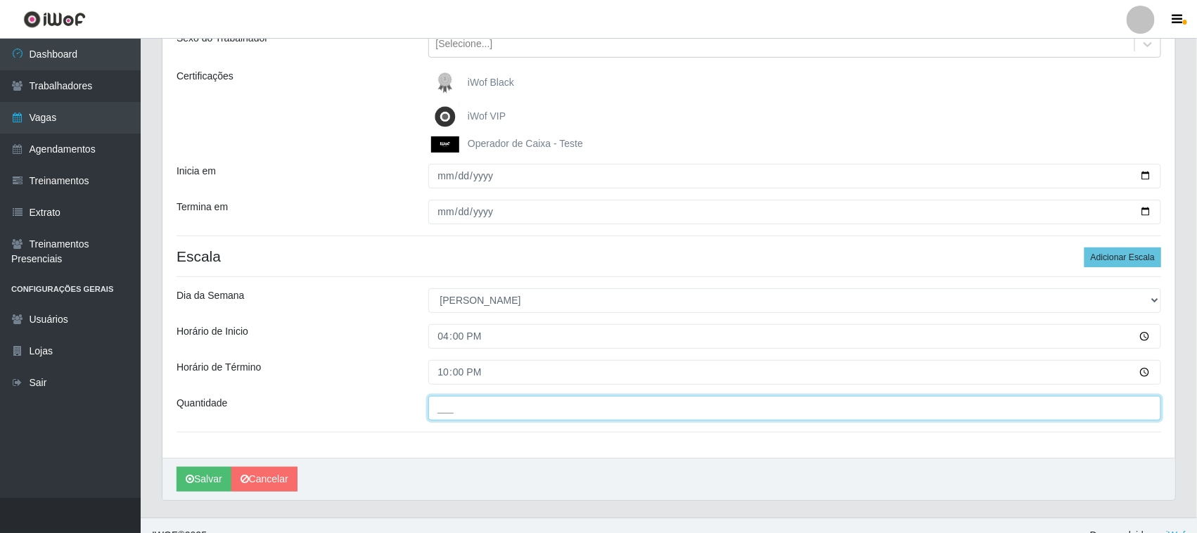
click at [567, 415] on input "___" at bounding box center [795, 408] width 734 height 25
type input "3__"
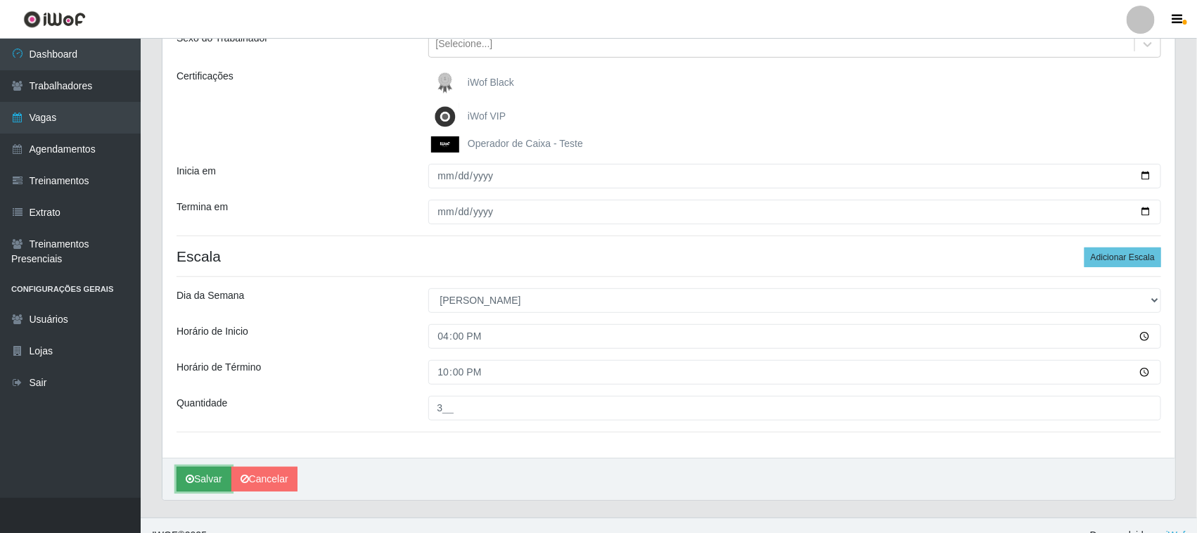
click at [215, 478] on button "Salvar" at bounding box center [204, 479] width 55 height 25
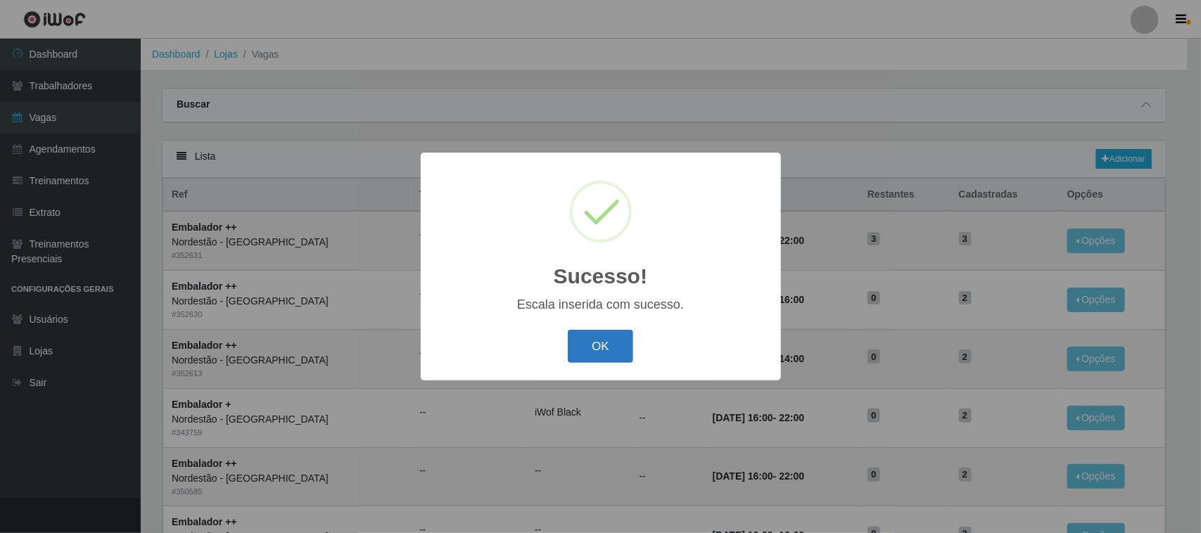
click at [592, 345] on button "OK" at bounding box center [600, 346] width 65 height 33
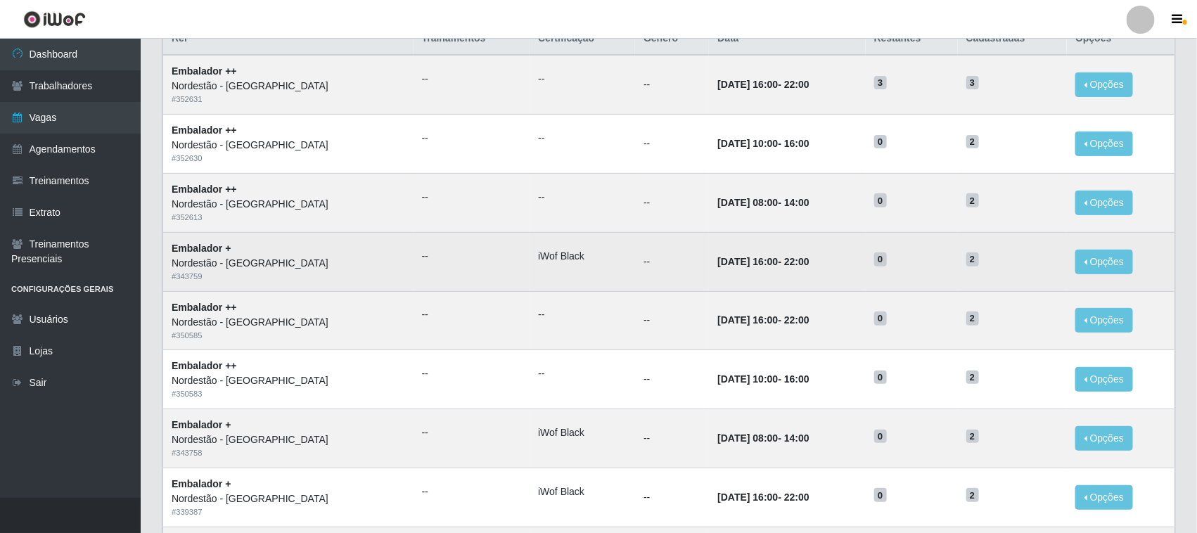
scroll to position [88, 0]
